Goal: Register for event/course

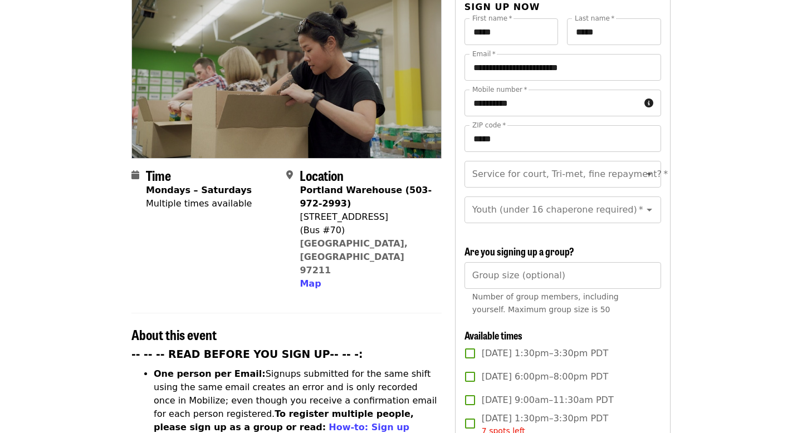
scroll to position [129, 0]
click at [629, 166] on button "Clear" at bounding box center [635, 174] width 16 height 16
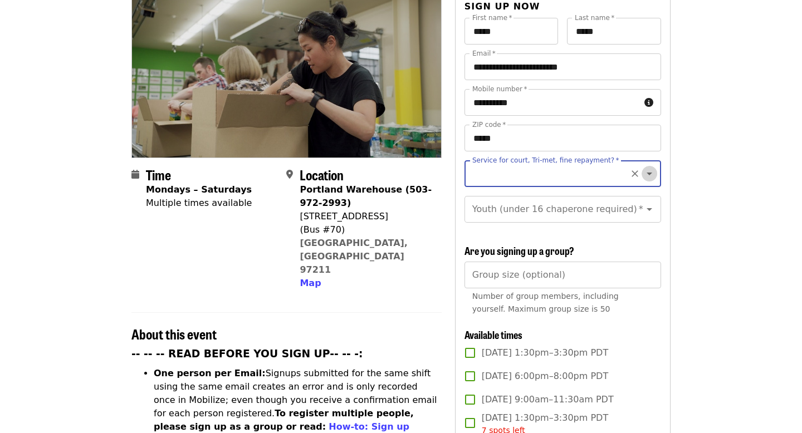
click at [652, 167] on icon "Open" at bounding box center [649, 173] width 13 height 13
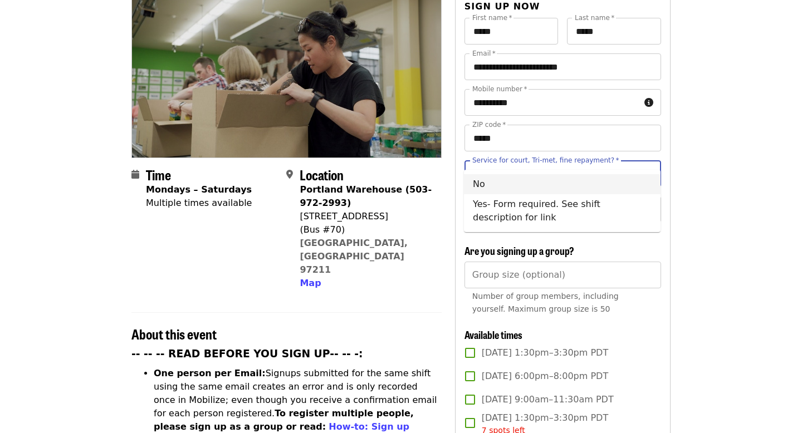
click at [576, 189] on li "No" at bounding box center [562, 184] width 197 height 20
type input "**"
click at [586, 196] on div "Youth (under 16 chaperone required)   * Youth (under 16 chaperone required) *" at bounding box center [562, 209] width 197 height 27
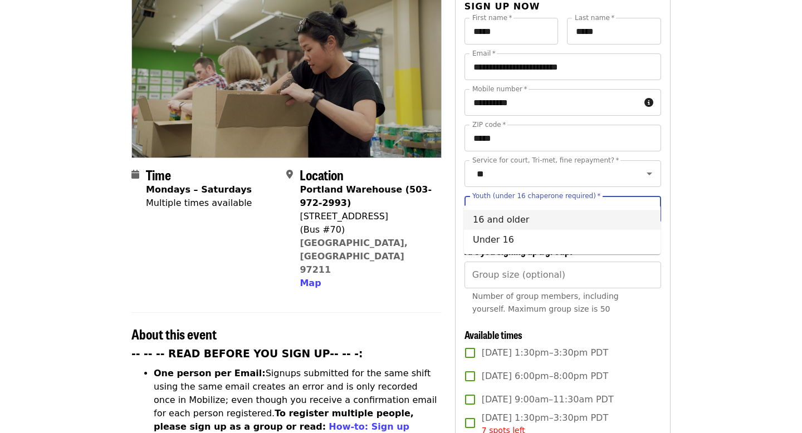
click at [589, 221] on li "16 and older" at bounding box center [562, 220] width 197 height 20
type input "**********"
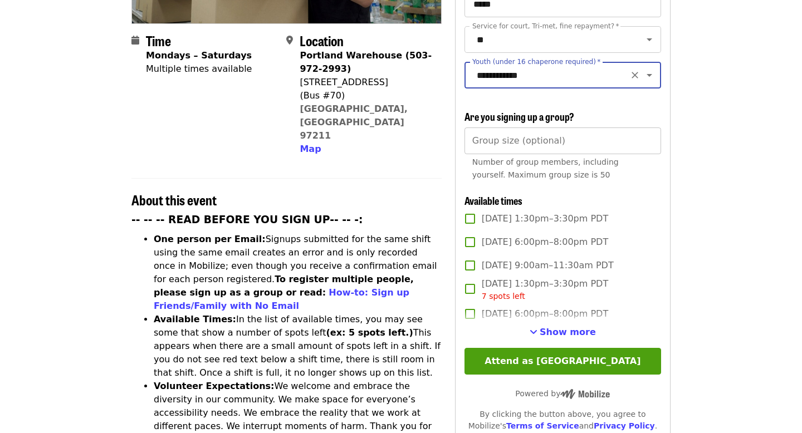
scroll to position [274, 0]
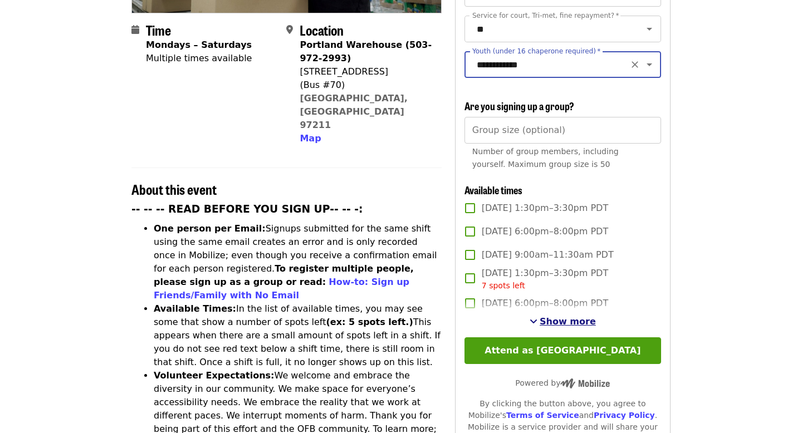
click at [560, 316] on span "Show more" at bounding box center [568, 321] width 56 height 11
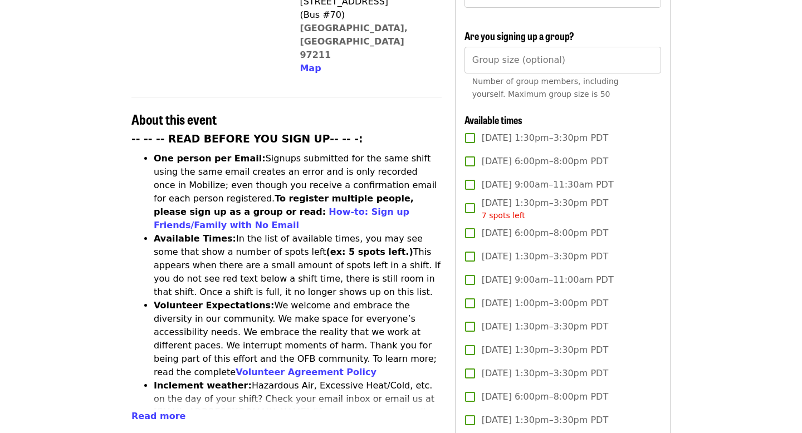
scroll to position [369, 0]
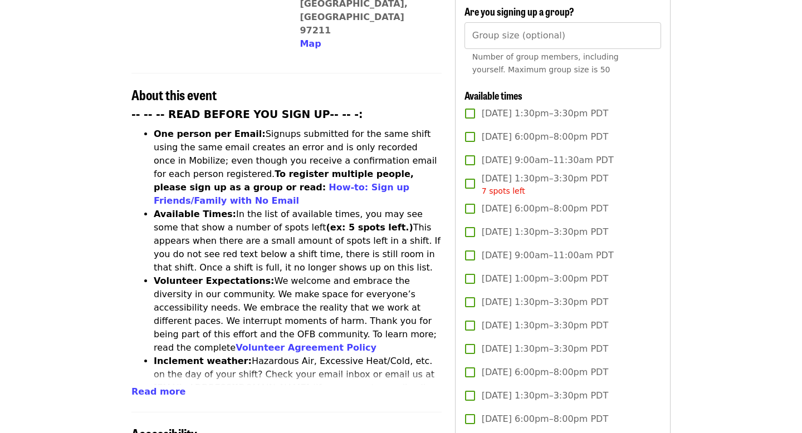
click at [567, 249] on span "[DATE] 9:00am–11:00am PDT" at bounding box center [548, 255] width 132 height 13
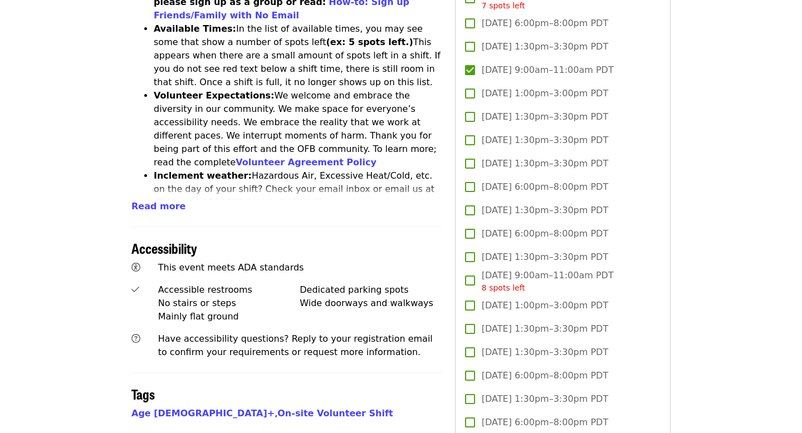
scroll to position [569, 0]
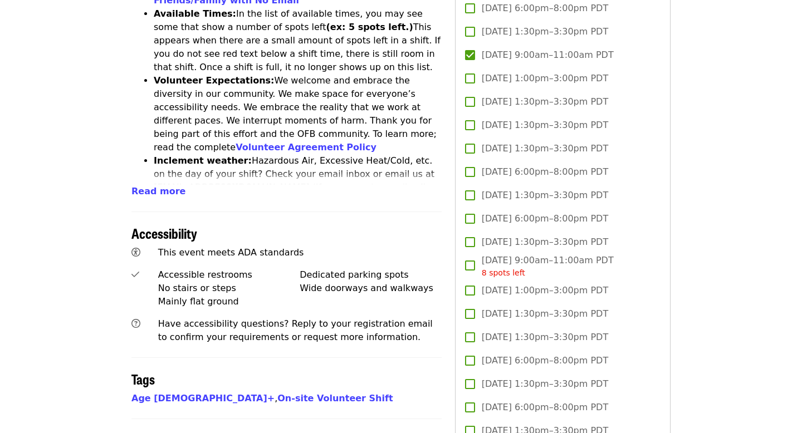
click at [599, 254] on span "[DATE] 9:00am–11:00am PDT 8 spots left" at bounding box center [548, 266] width 132 height 25
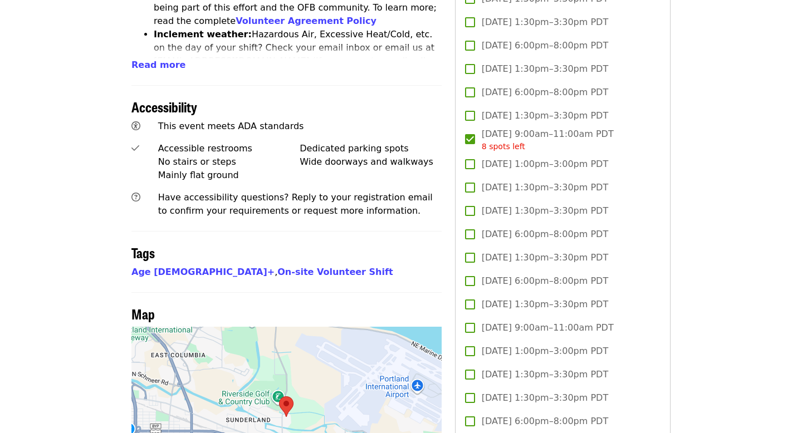
scroll to position [710, 0]
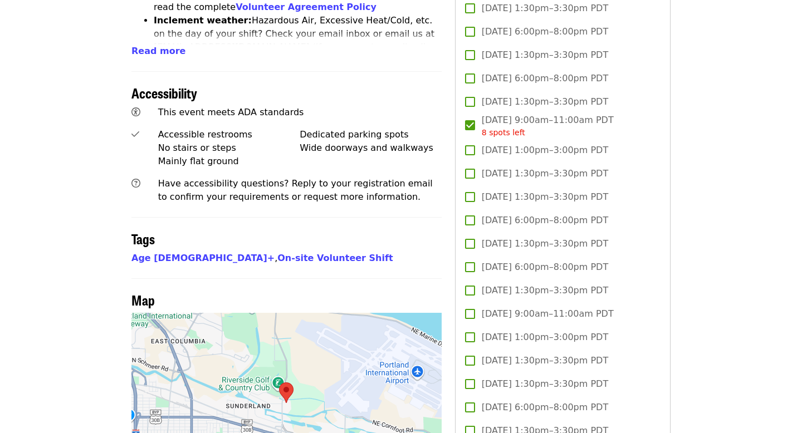
click at [573, 307] on span "[DATE] 9:00am–11:00am PDT" at bounding box center [548, 313] width 132 height 13
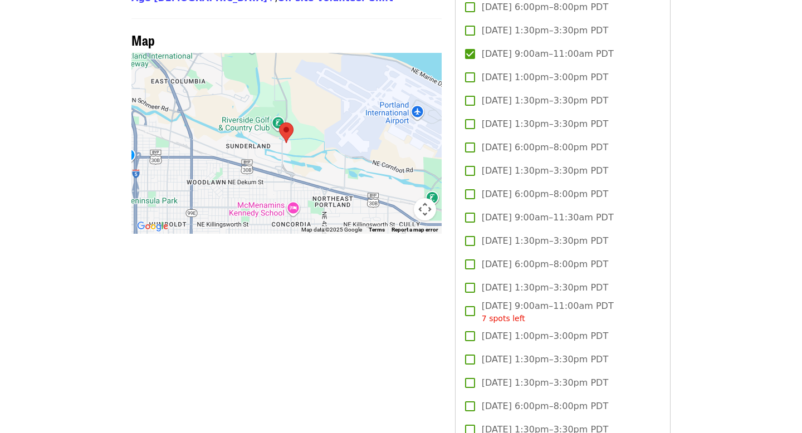
scroll to position [971, 0]
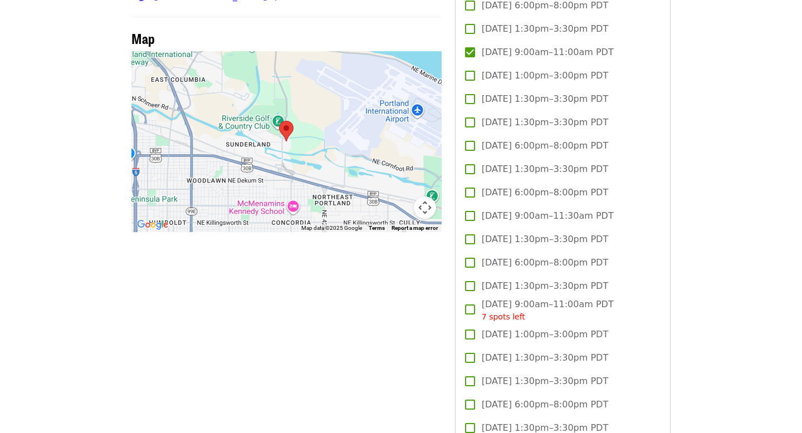
click at [561, 298] on span "[DATE] 9:00am–11:00am PDT 7 spots left" at bounding box center [548, 310] width 132 height 25
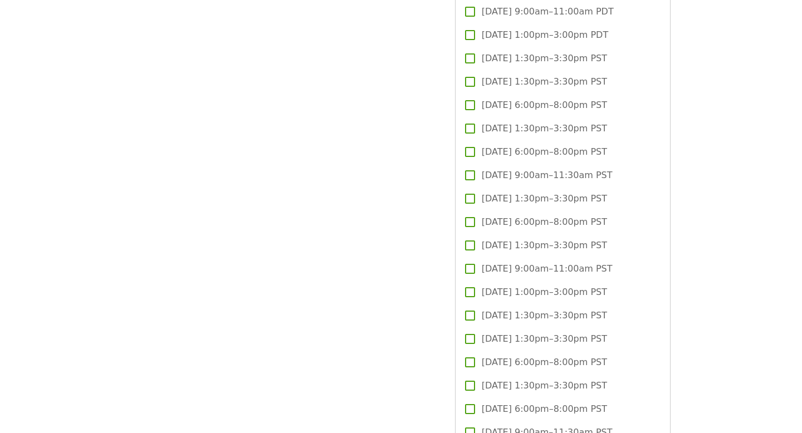
scroll to position [1531, 0]
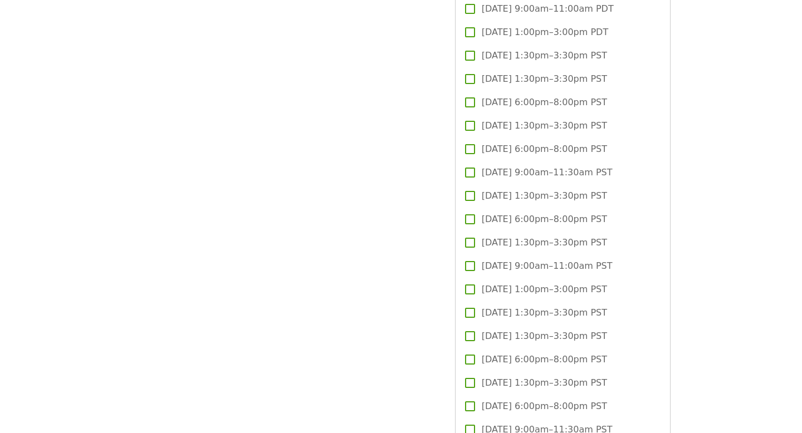
click at [567, 260] on span "[DATE] 9:00am–11:00am PST" at bounding box center [547, 266] width 131 height 13
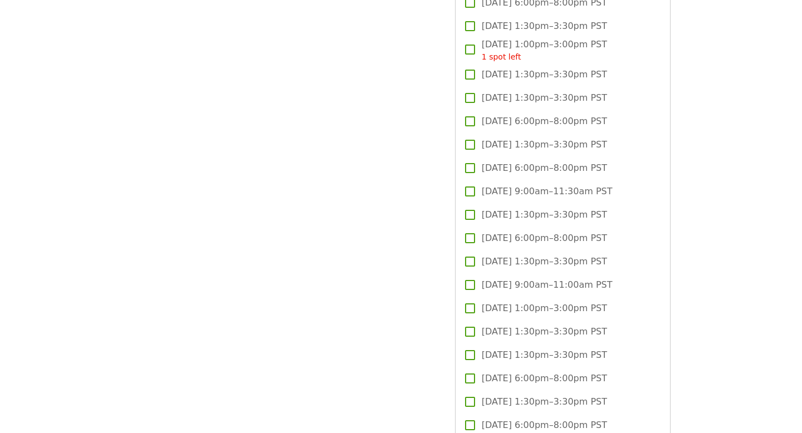
click at [581, 278] on span "[DATE] 9:00am–11:00am PST" at bounding box center [547, 284] width 131 height 13
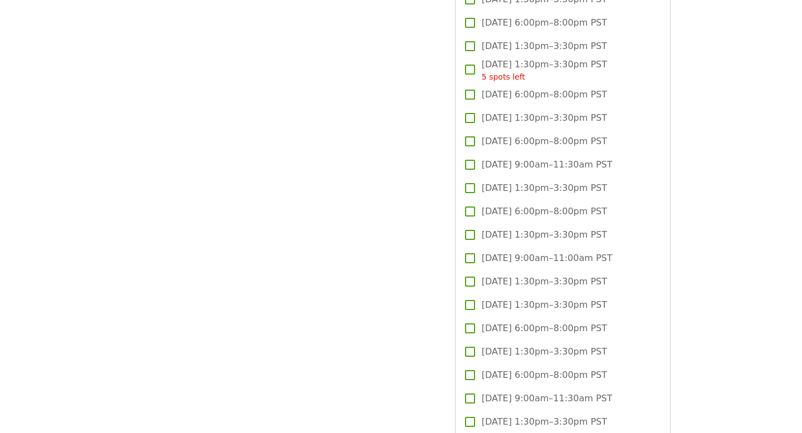
scroll to position [2410, 0]
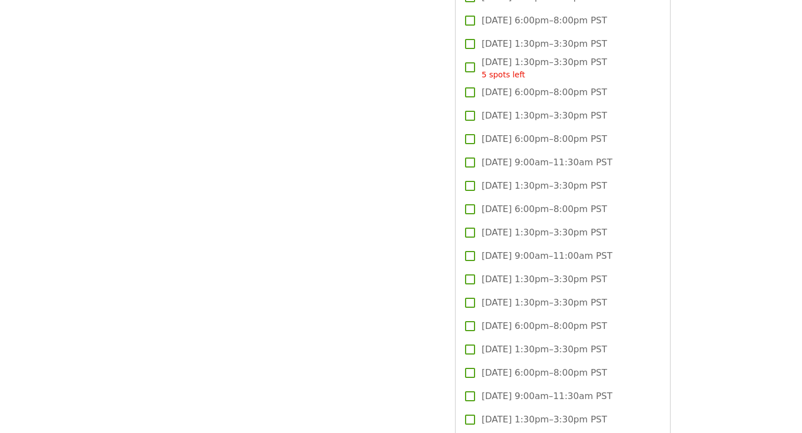
click at [562, 249] on span "[DATE] 9:00am–11:00am PST" at bounding box center [547, 255] width 131 height 13
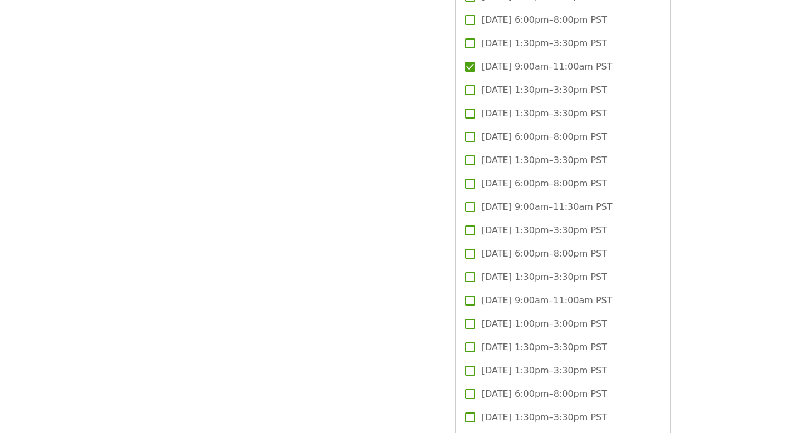
click at [594, 294] on span "[DATE] 9:00am–11:00am PST" at bounding box center [547, 300] width 131 height 13
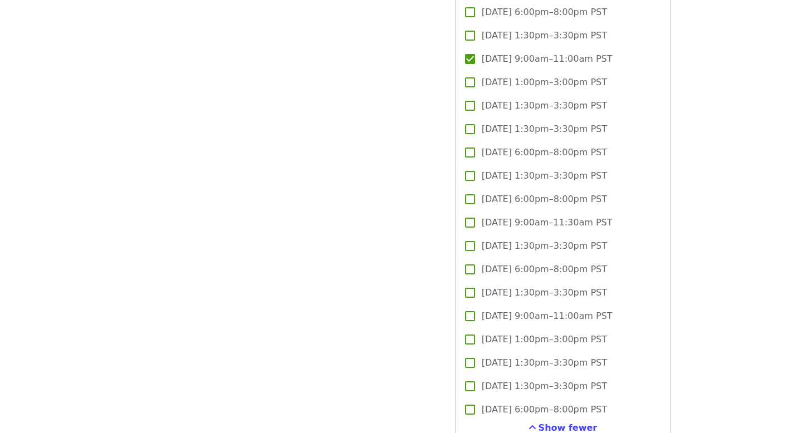
scroll to position [2842, 0]
click at [585, 309] on span "[DATE] 9:00am–11:00am PST" at bounding box center [547, 315] width 131 height 13
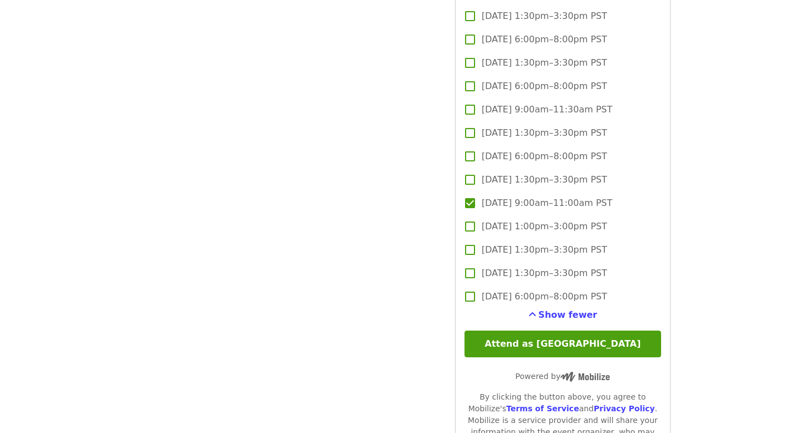
scroll to position [2957, 0]
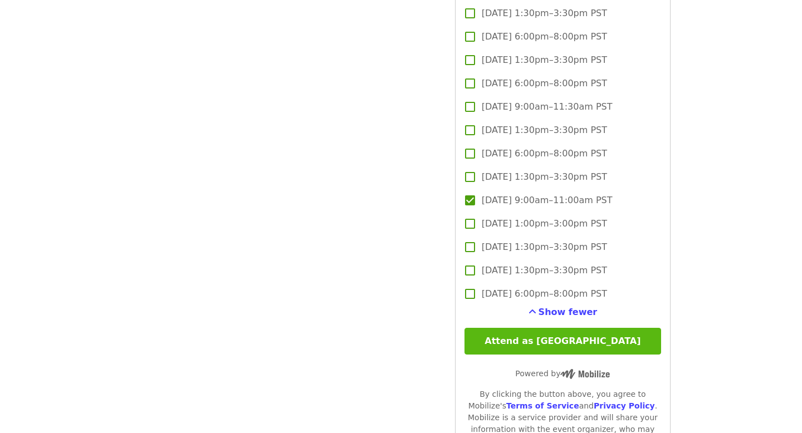
click at [622, 328] on button "Attend as [GEOGRAPHIC_DATA]" at bounding box center [562, 341] width 197 height 27
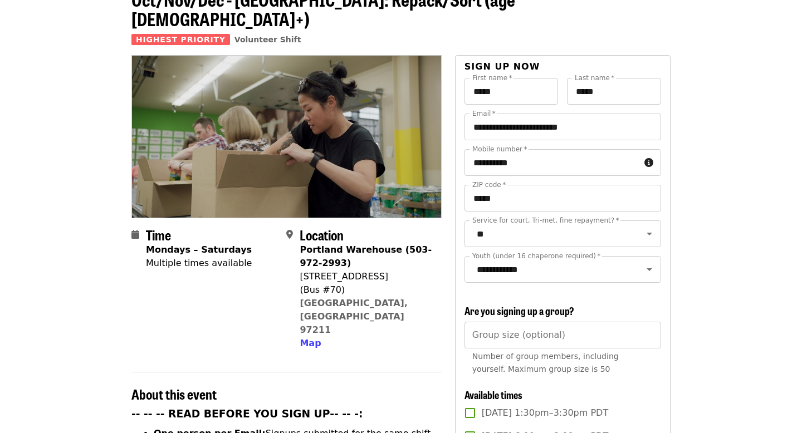
scroll to position [0, 0]
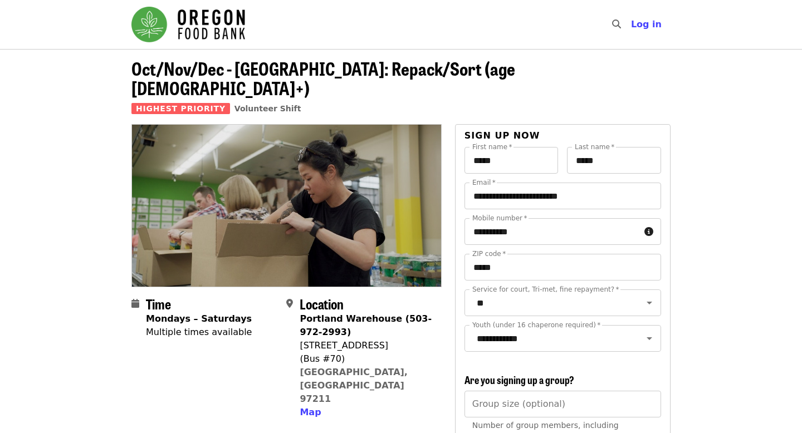
click at [160, 31] on img "Main navigation" at bounding box center [188, 25] width 114 height 36
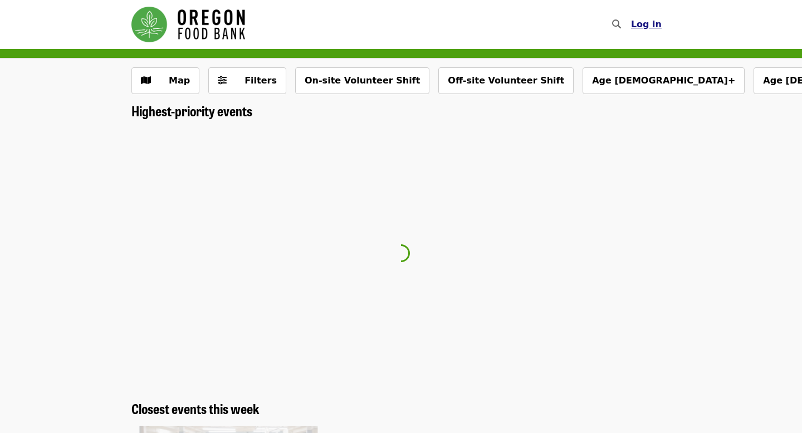
click at [648, 25] on span "Log in" at bounding box center [646, 24] width 31 height 11
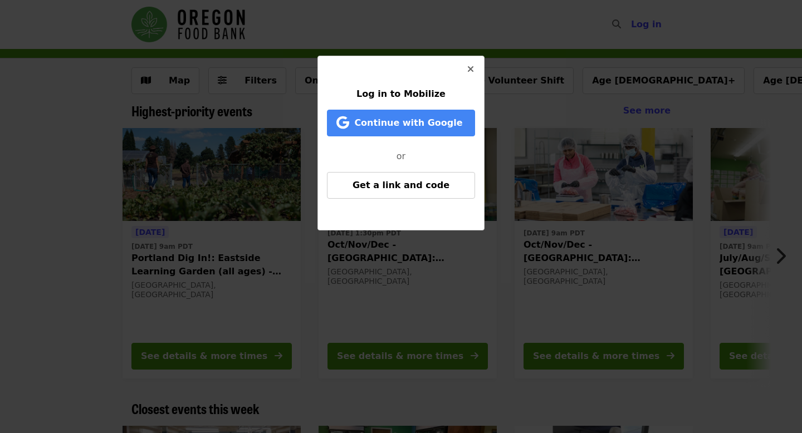
click at [520, 23] on div "Log in to Mobilize Continue with Google or Get a link and code" at bounding box center [401, 216] width 802 height 433
